Goal: Transaction & Acquisition: Purchase product/service

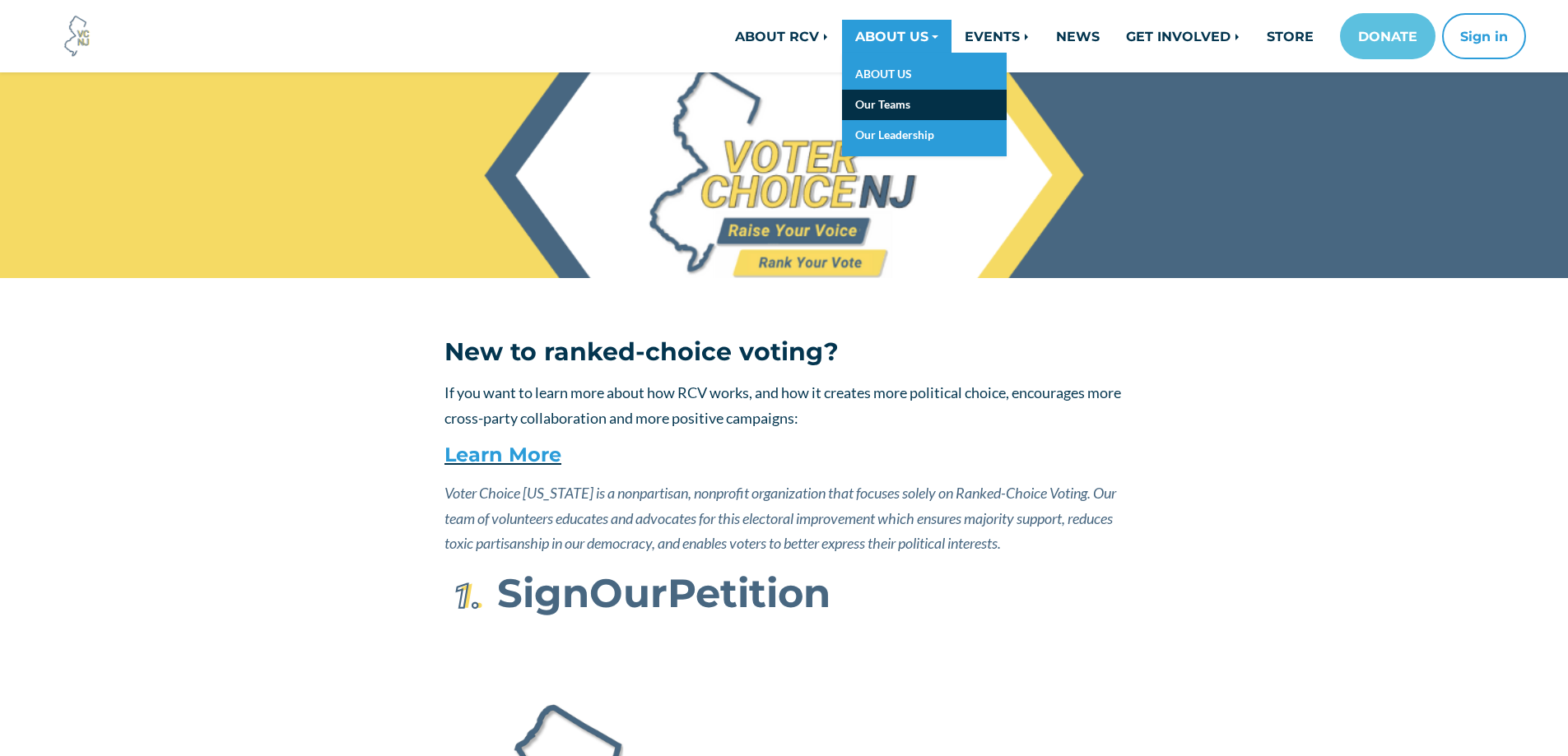
click at [874, 105] on link "Our Teams" at bounding box center [924, 105] width 164 height 30
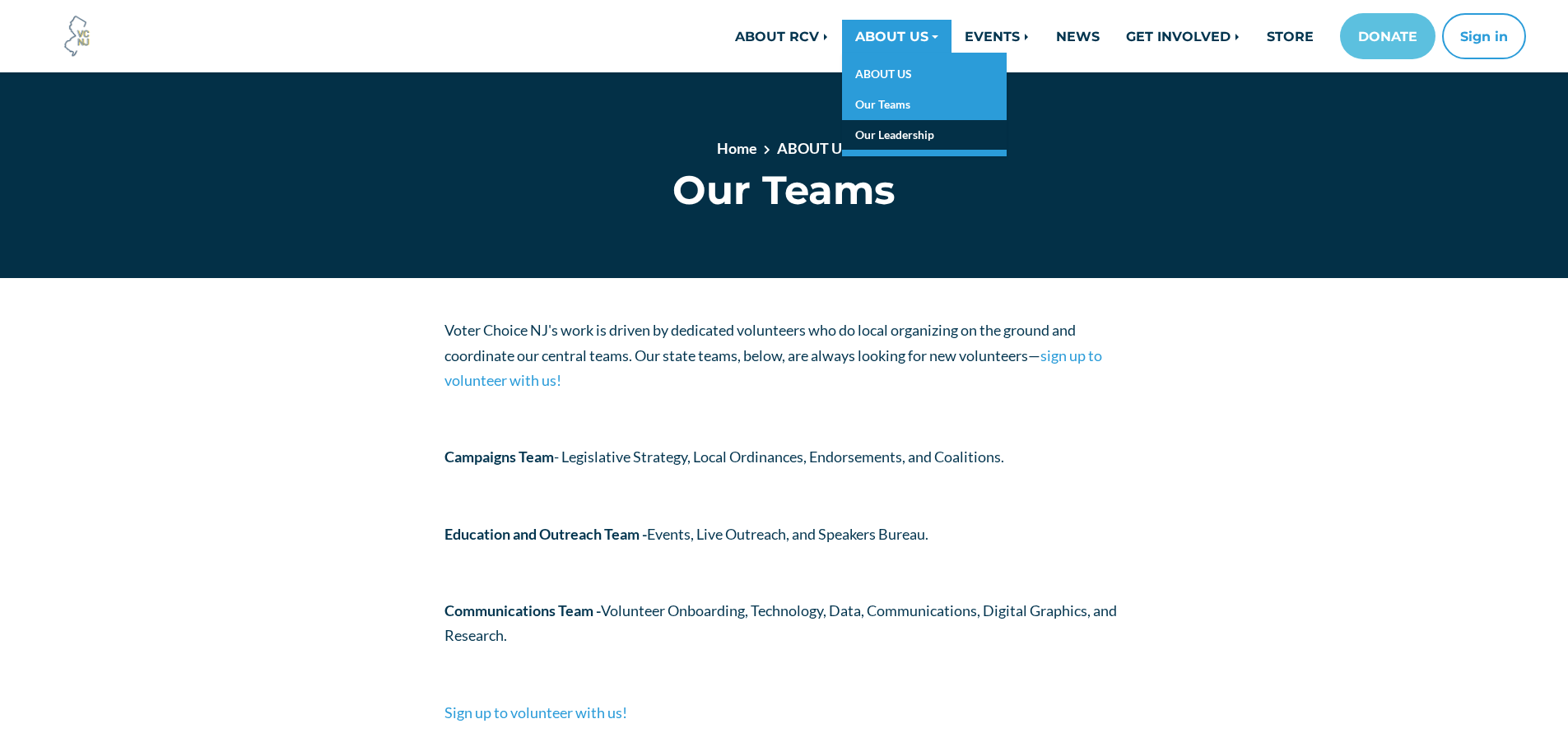
click at [902, 136] on link "Our Leadership" at bounding box center [924, 135] width 164 height 30
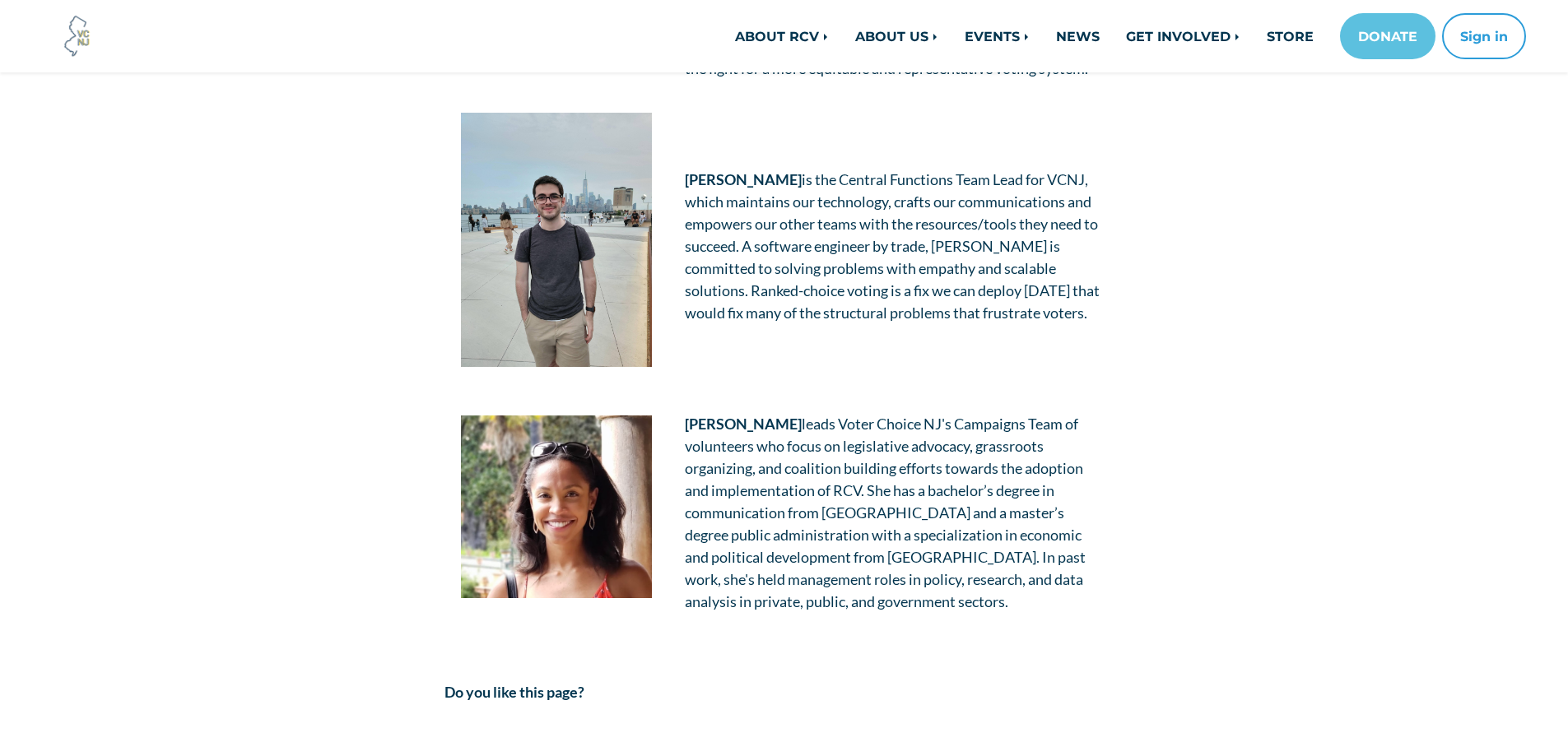
scroll to position [1562, 0]
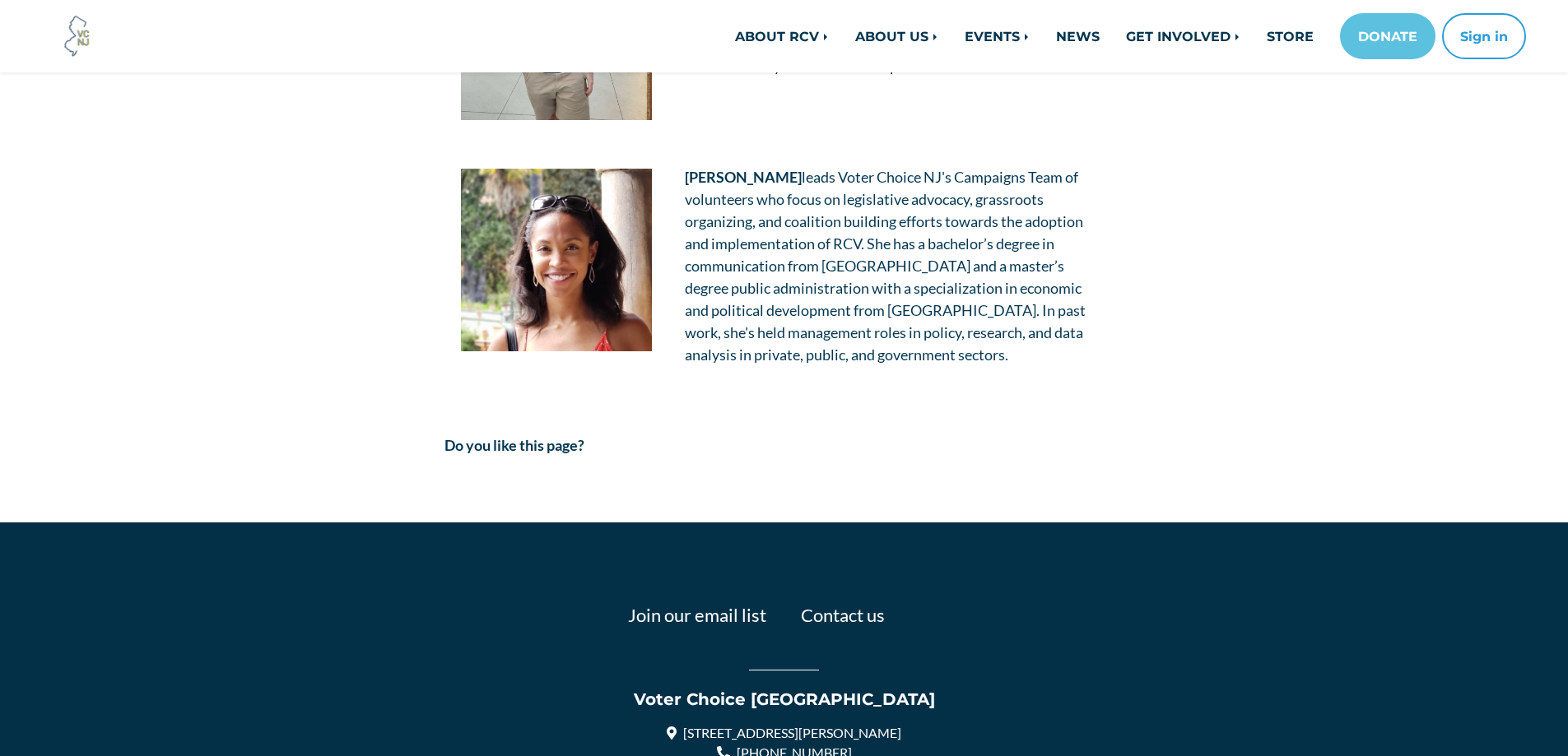
click at [562, 235] on img at bounding box center [556, 260] width 191 height 183
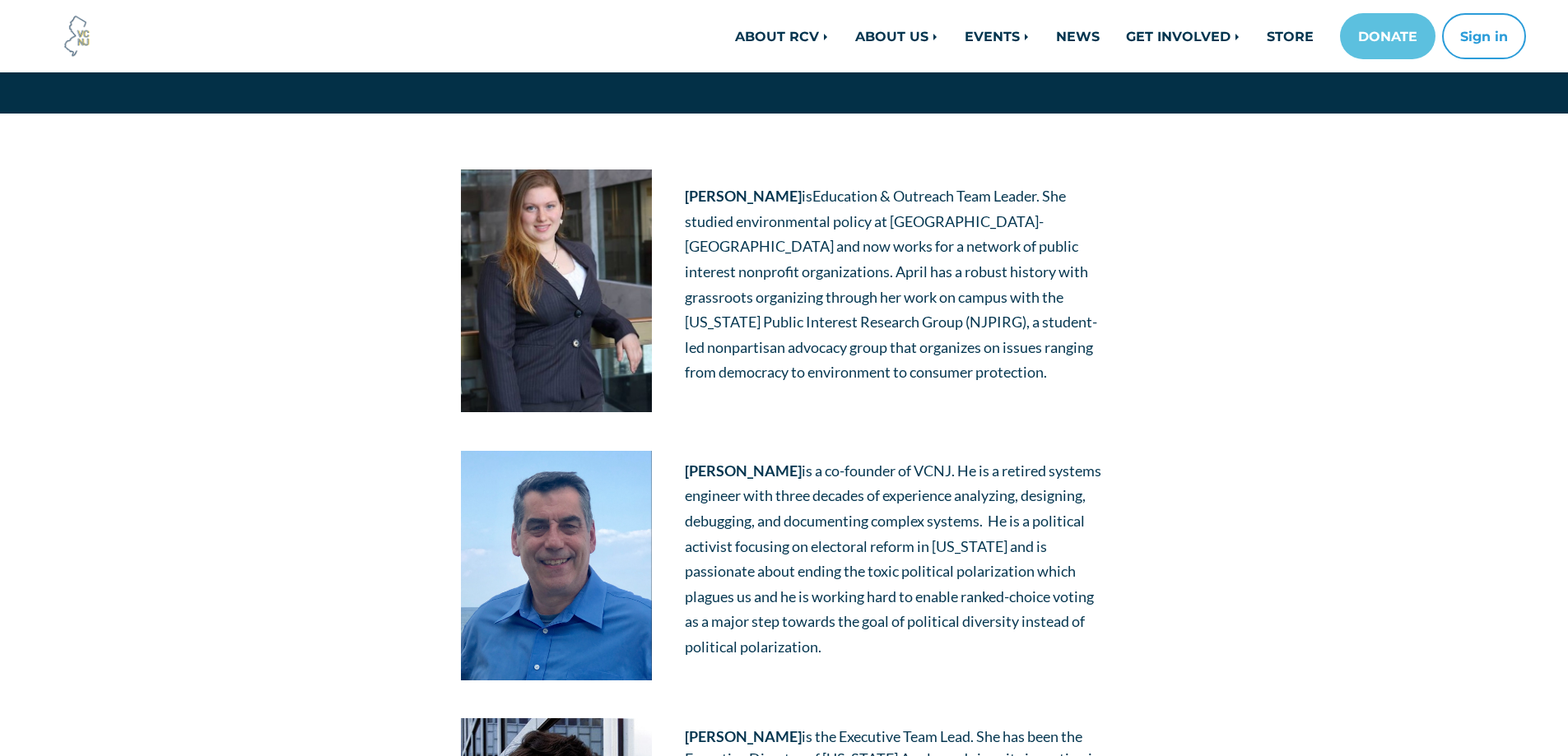
scroll to position [0, 0]
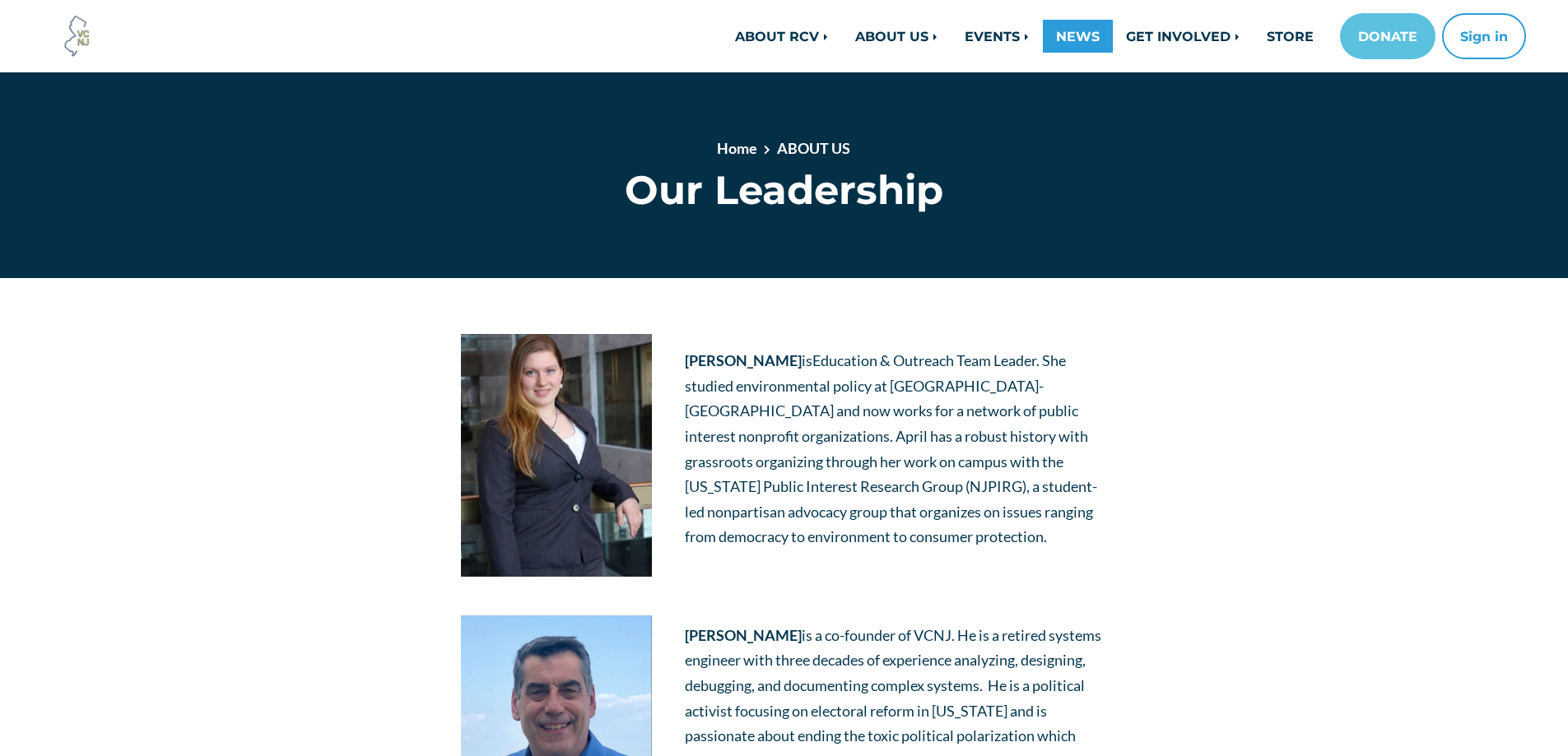
click at [1067, 36] on link "NEWS" at bounding box center [1078, 37] width 70 height 33
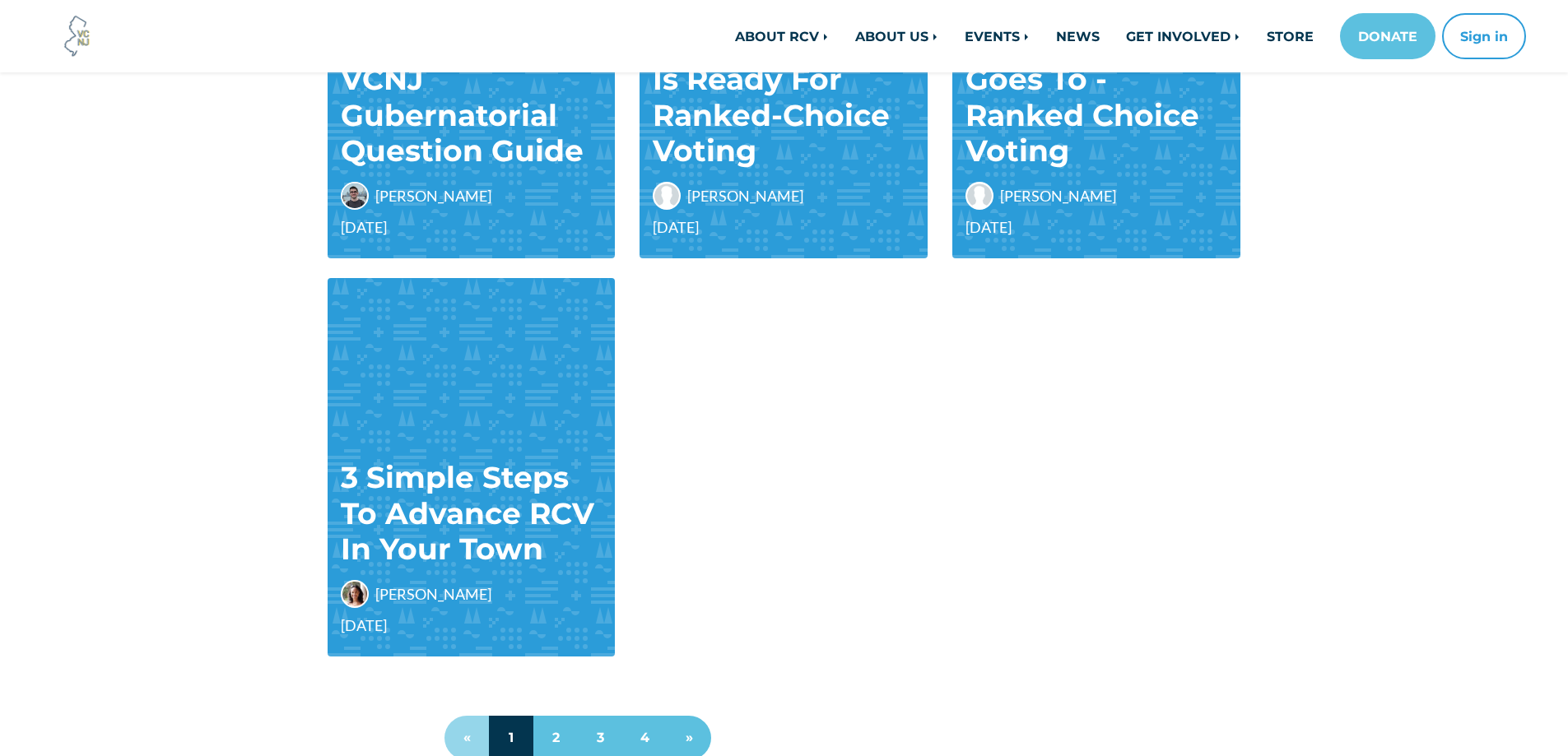
scroll to position [1317, 0]
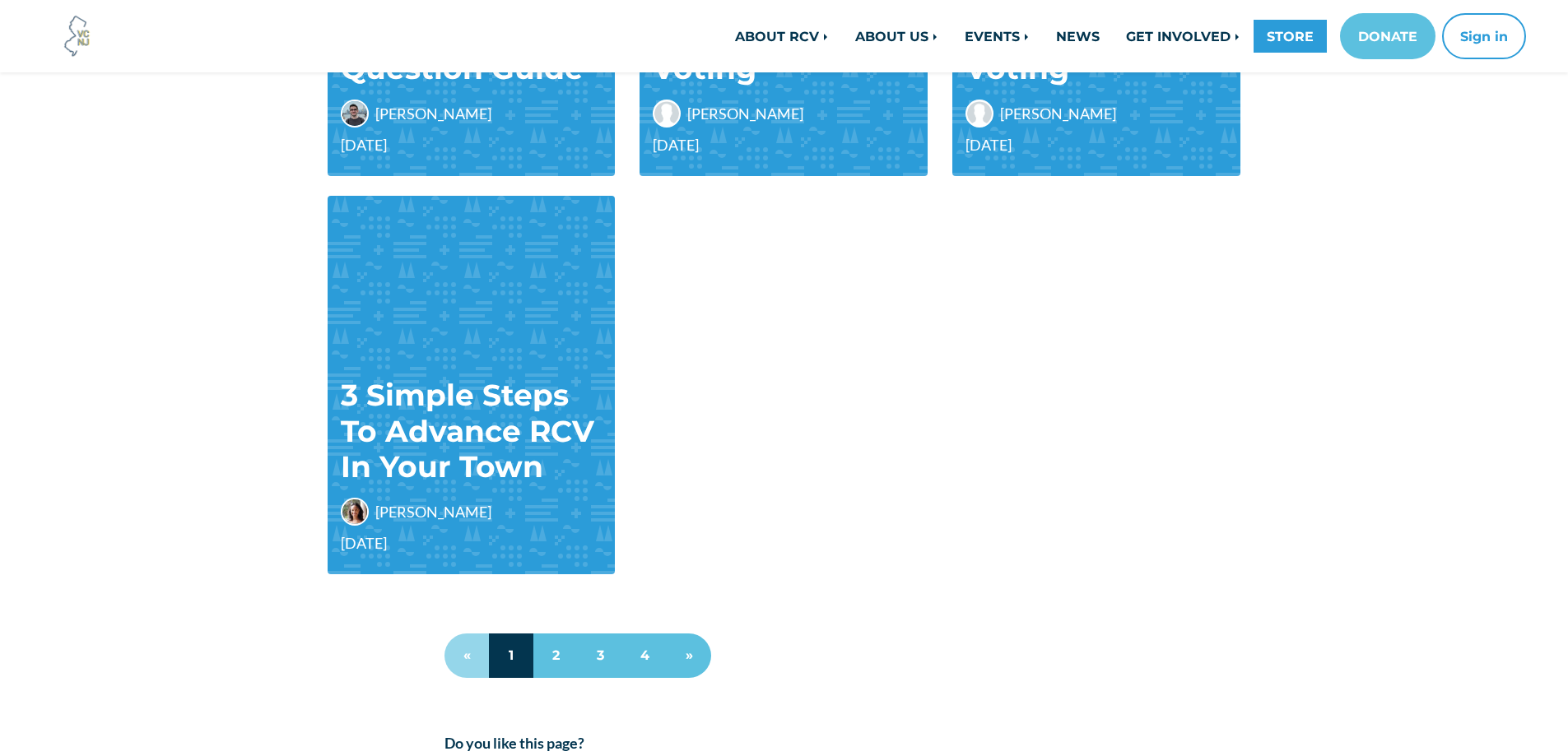
click at [1285, 36] on link "STORE" at bounding box center [1290, 37] width 73 height 33
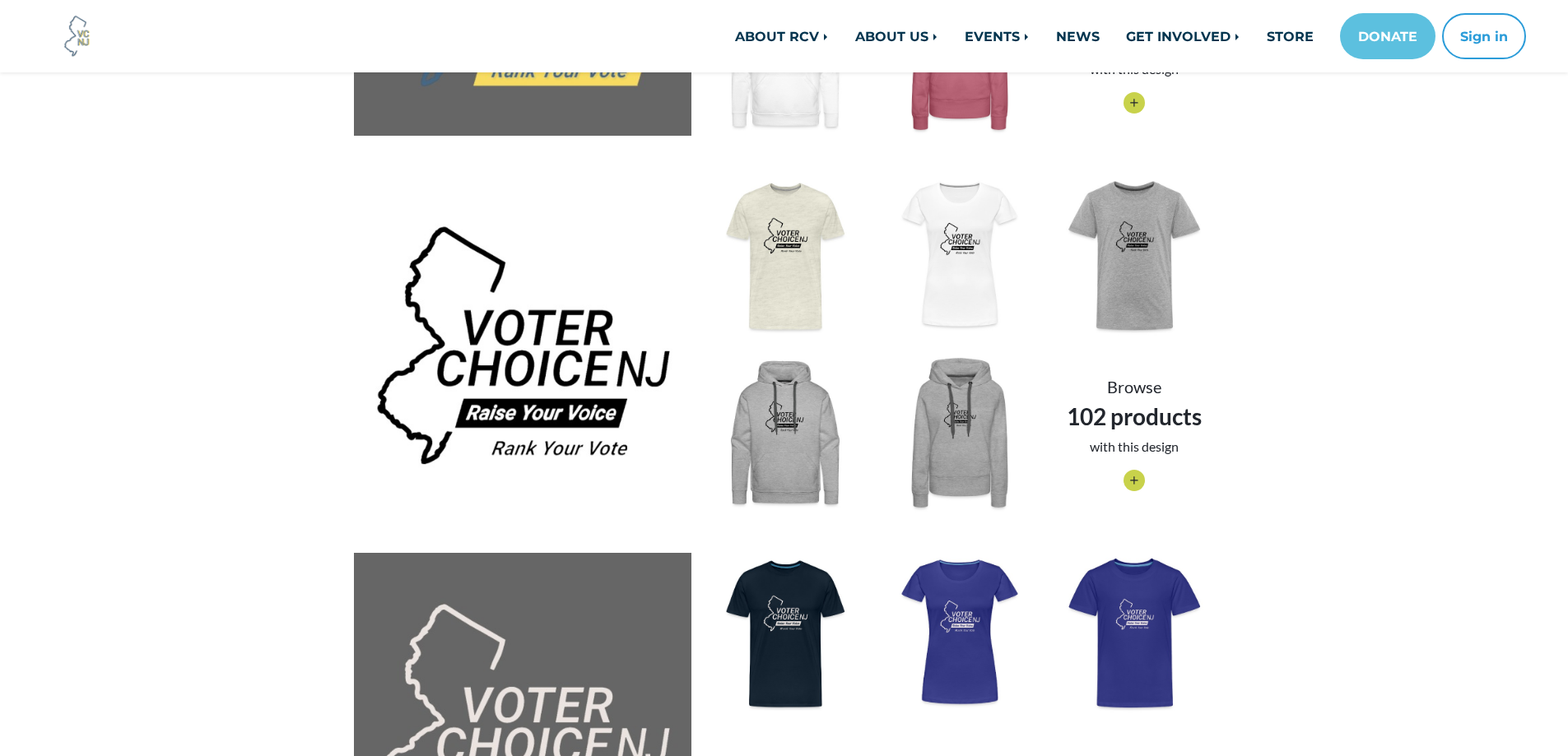
scroll to position [1809, 0]
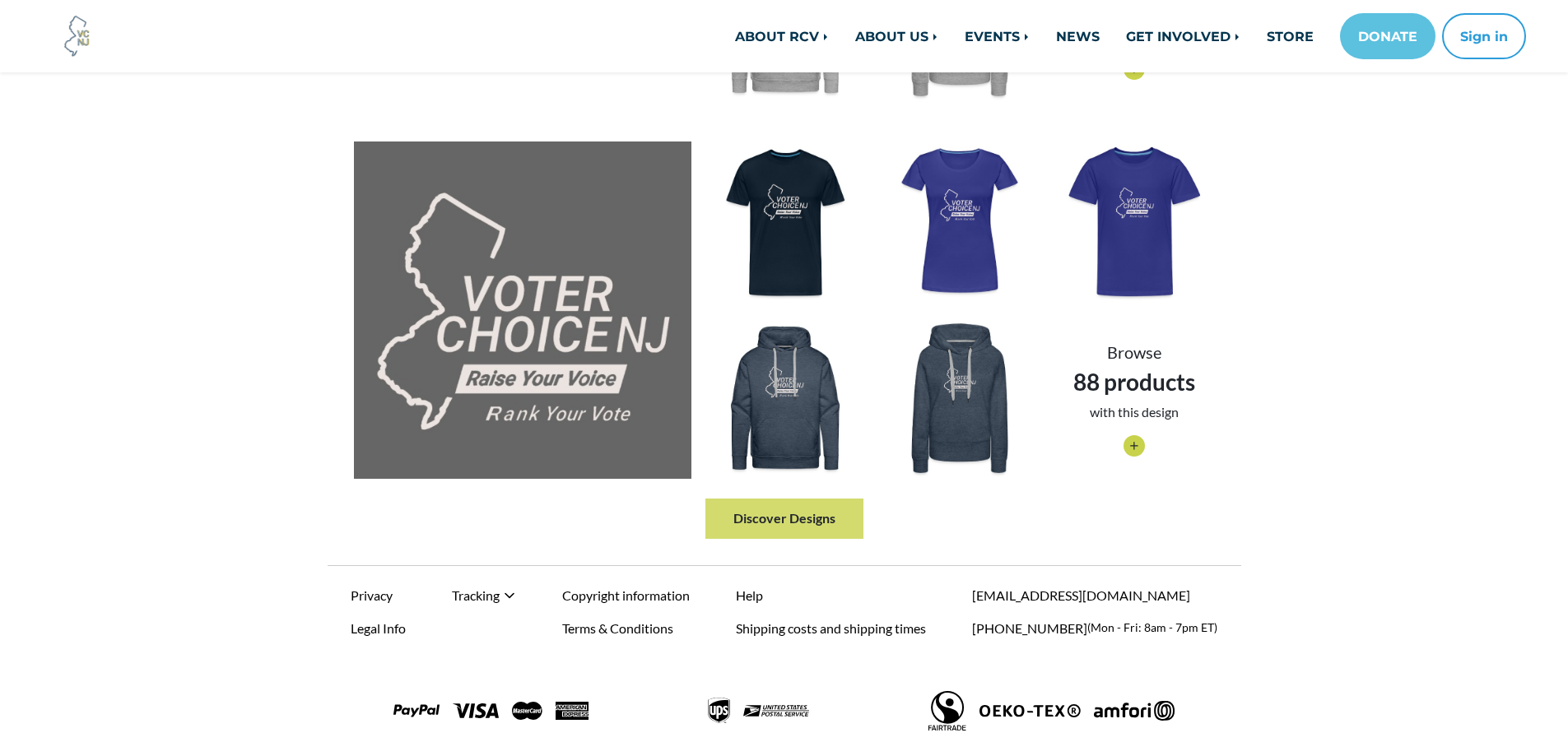
click at [812, 522] on link "Discover Designs" at bounding box center [784, 517] width 158 height 39
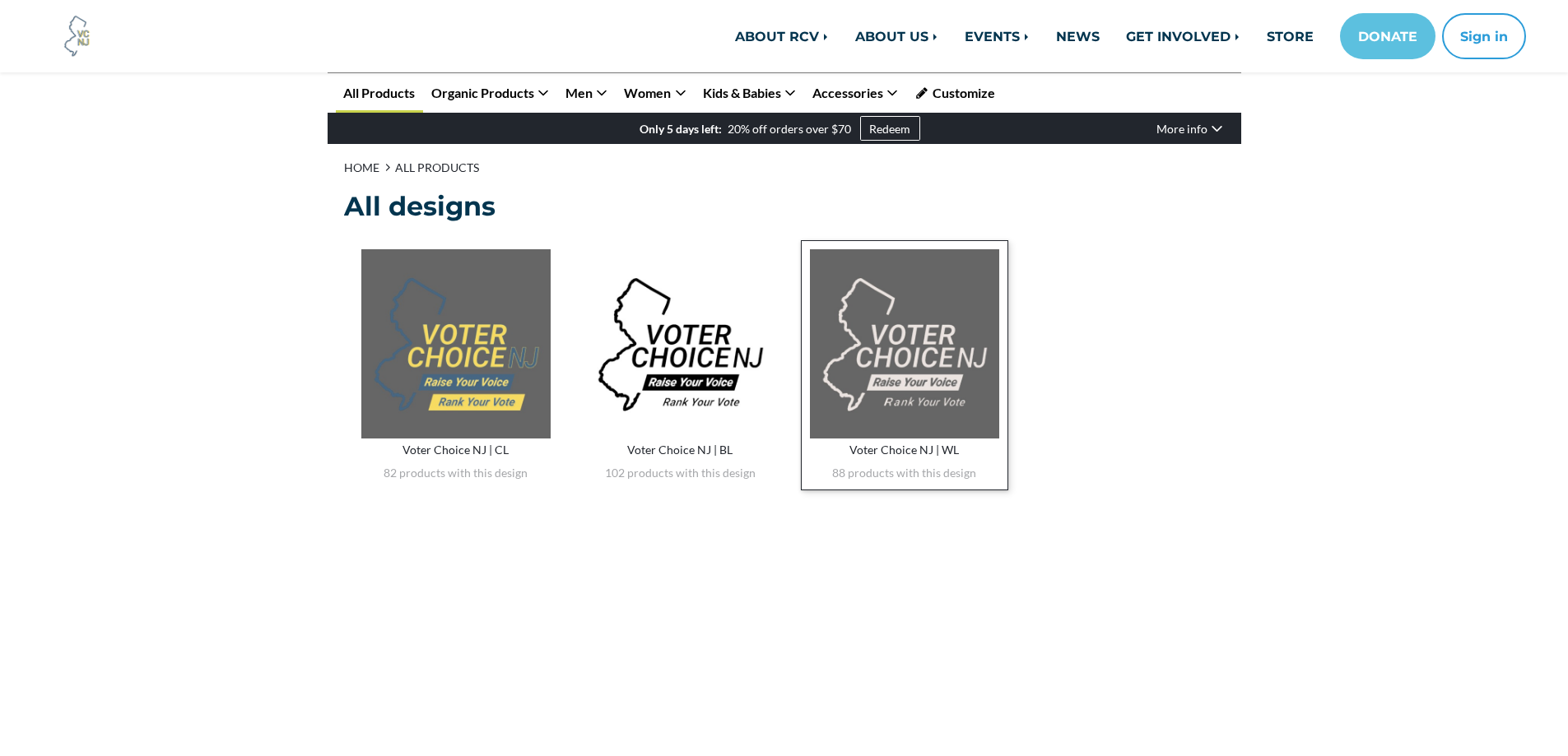
scroll to position [71, 0]
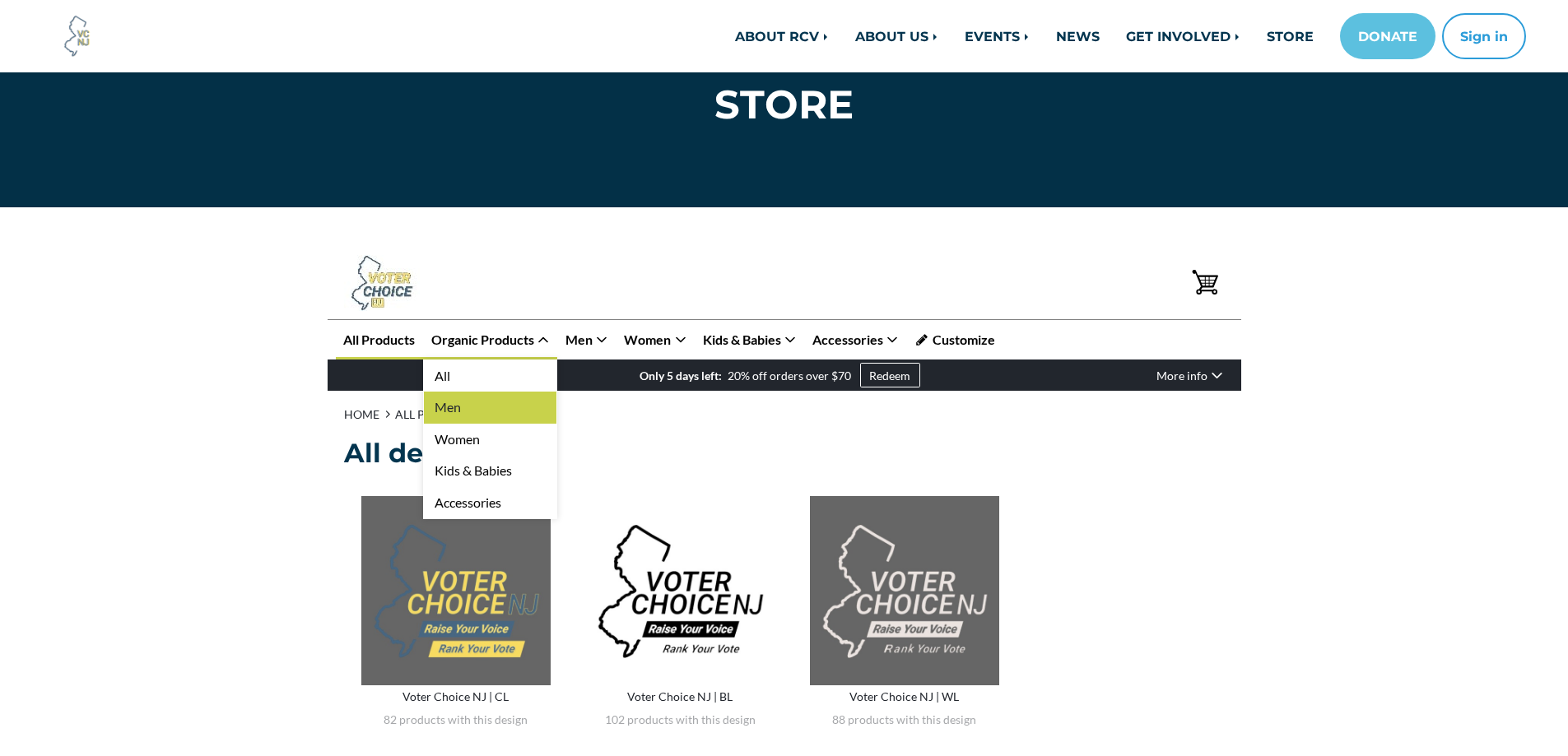
click at [468, 407] on link "Men" at bounding box center [490, 407] width 132 height 31
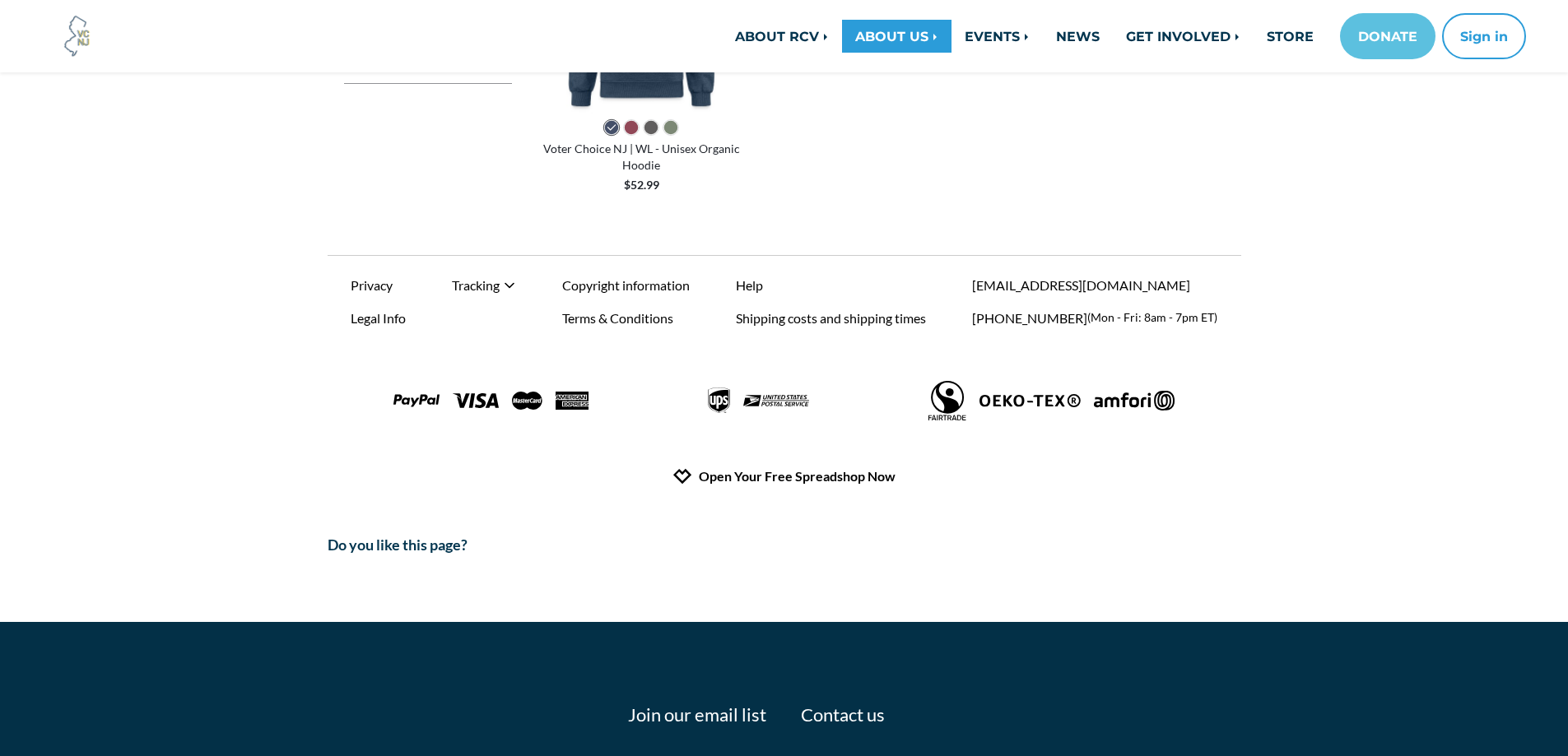
scroll to position [811, 0]
